Goal: Transaction & Acquisition: Purchase product/service

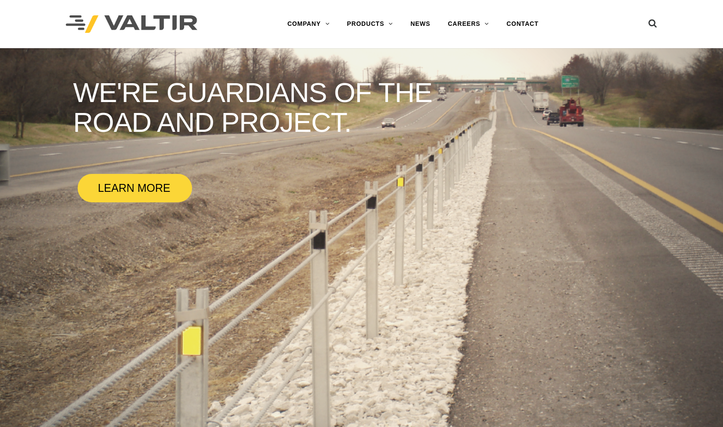
drag, startPoint x: 373, startPoint y: 42, endPoint x: 227, endPoint y: 99, distance: 156.6
click at [373, 42] on link "BARRICADES" at bounding box center [393, 42] width 110 height 18
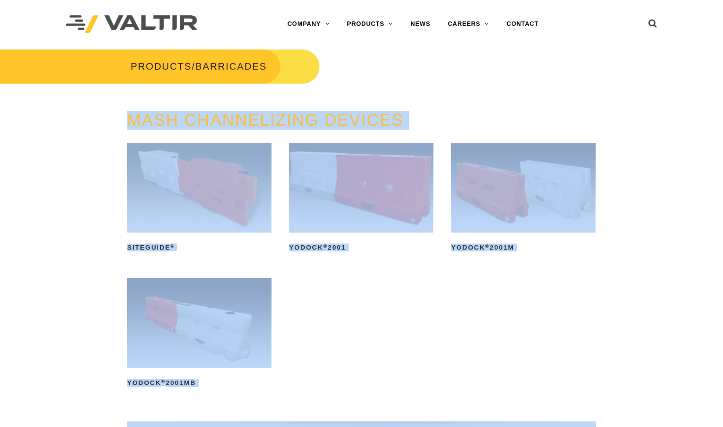
drag, startPoint x: 722, startPoint y: 66, endPoint x: 723, endPoint y: 170, distance: 104.3
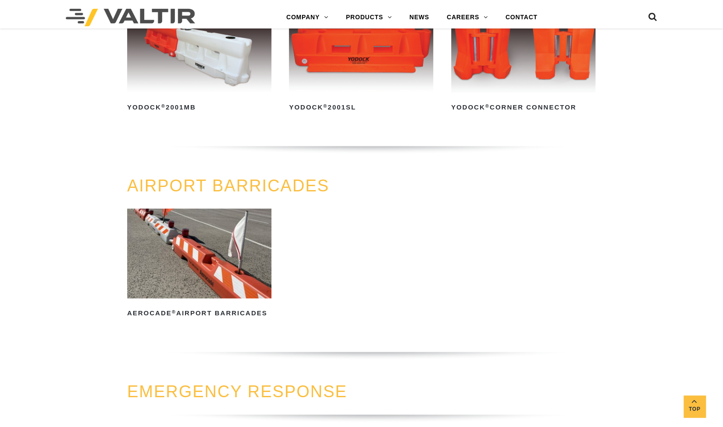
scroll to position [621, 0]
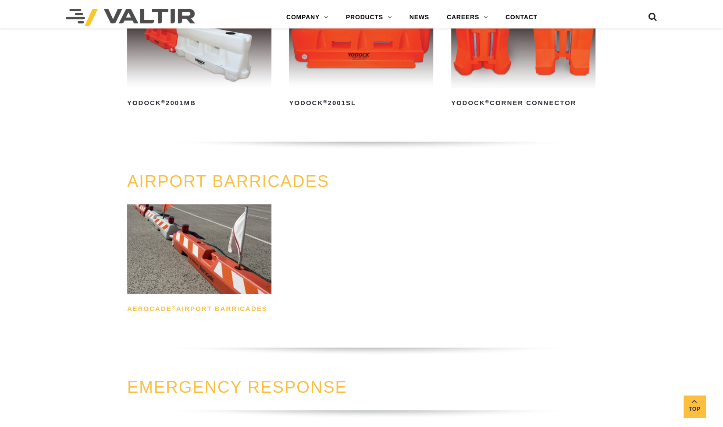
click at [198, 304] on h2 "Aerocade ® Airport Barricades" at bounding box center [199, 309] width 144 height 14
